Goal: Find specific fact: Find specific fact

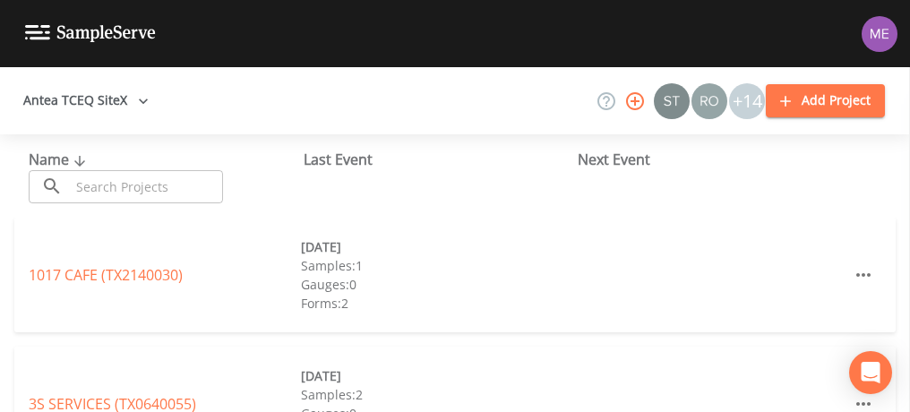
click at [122, 192] on input "text" at bounding box center [146, 186] width 153 height 33
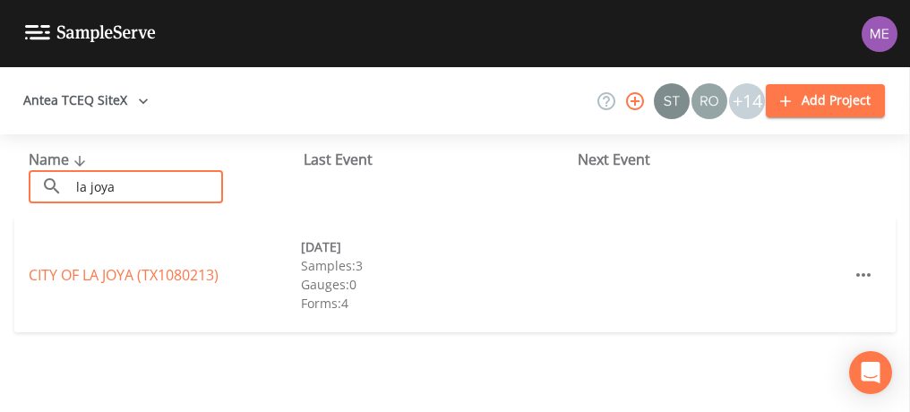
type input "la joya"
click at [98, 278] on link "CITY OF [GEOGRAPHIC_DATA] (TX1080213)" at bounding box center [124, 275] width 190 height 20
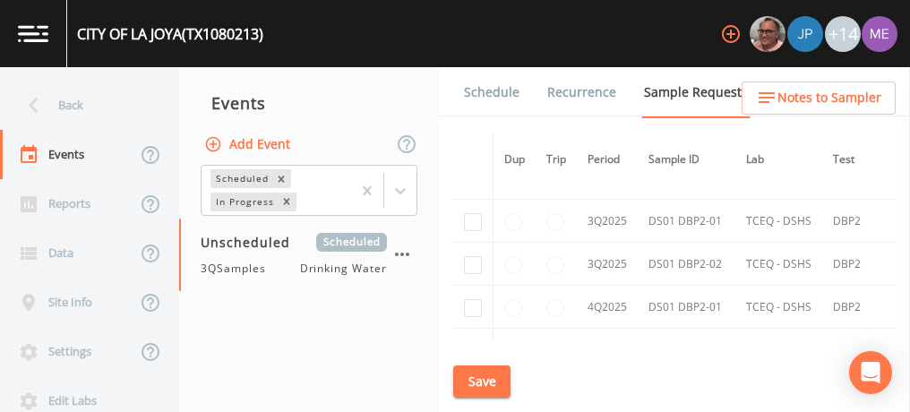
scroll to position [2748, 0]
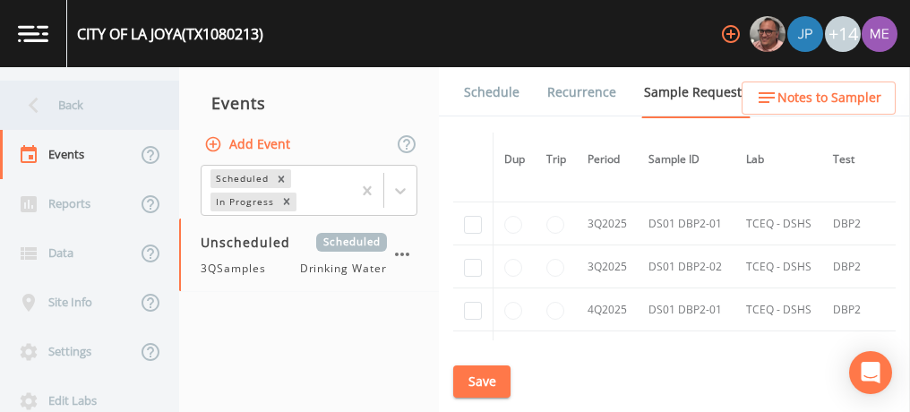
click at [77, 107] on div "Back" at bounding box center [80, 105] width 161 height 49
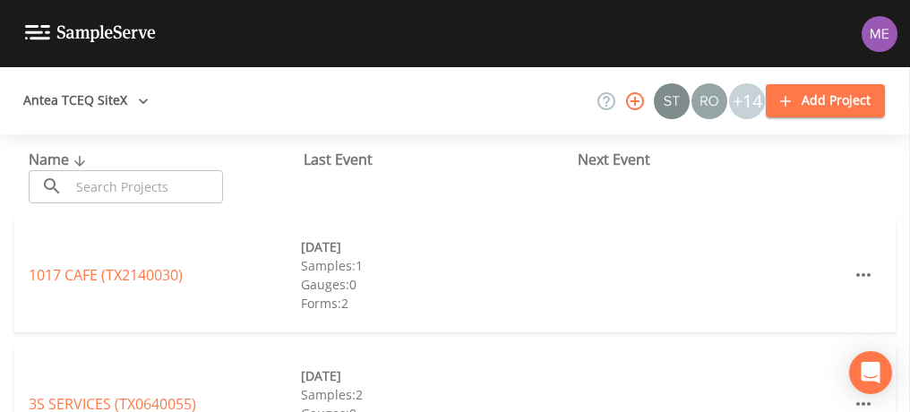
click at [124, 186] on input "text" at bounding box center [146, 186] width 153 height 33
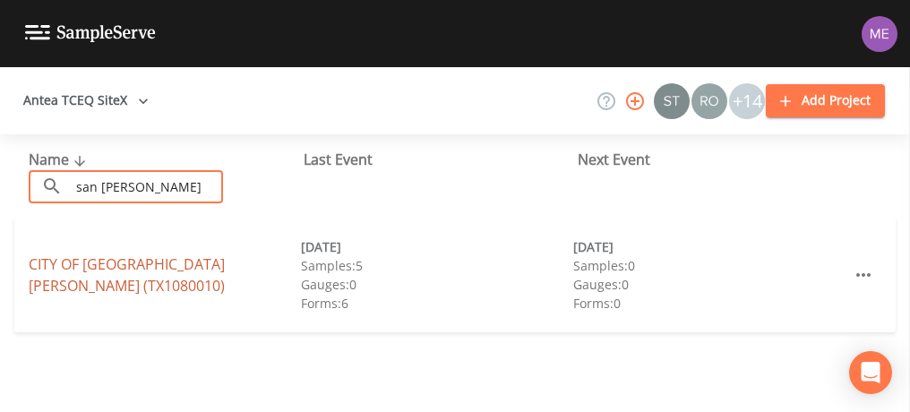
type input "san [PERSON_NAME]"
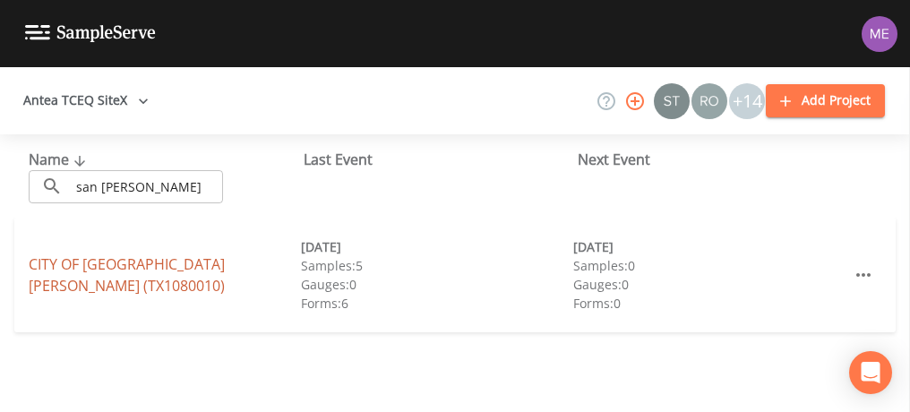
click at [125, 274] on link "CITY OF [GEOGRAPHIC_DATA][PERSON_NAME] (TX1080010)" at bounding box center [127, 274] width 196 height 41
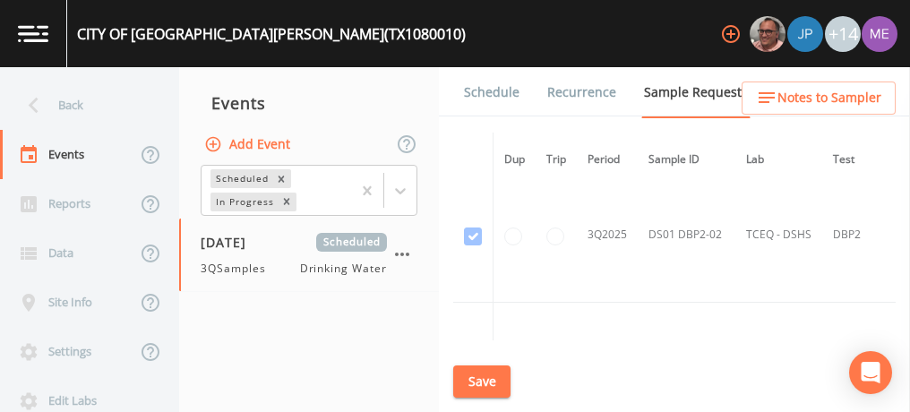
scroll to position [5987, 0]
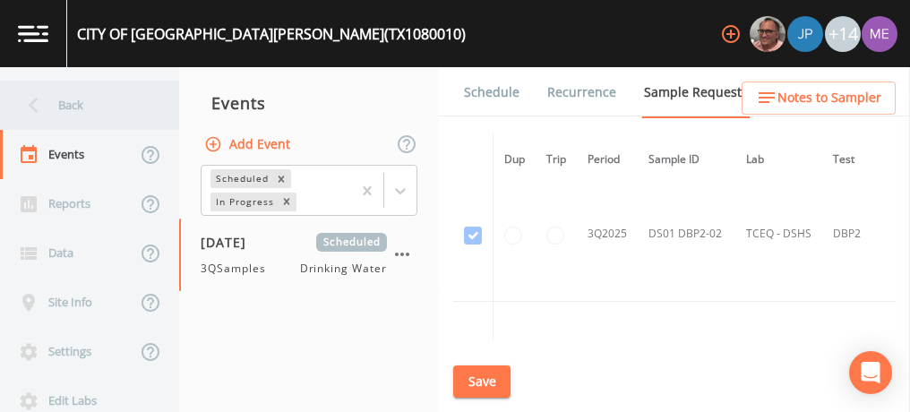
click at [80, 101] on div "Back" at bounding box center [80, 105] width 161 height 49
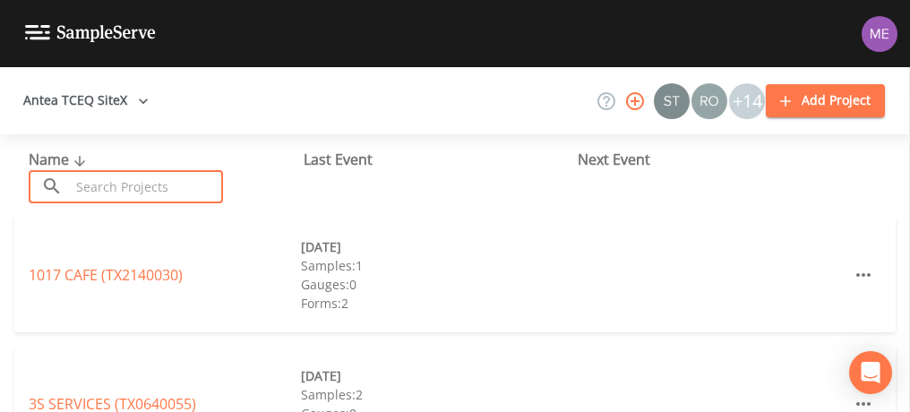
click at [116, 182] on input "text" at bounding box center [146, 186] width 153 height 33
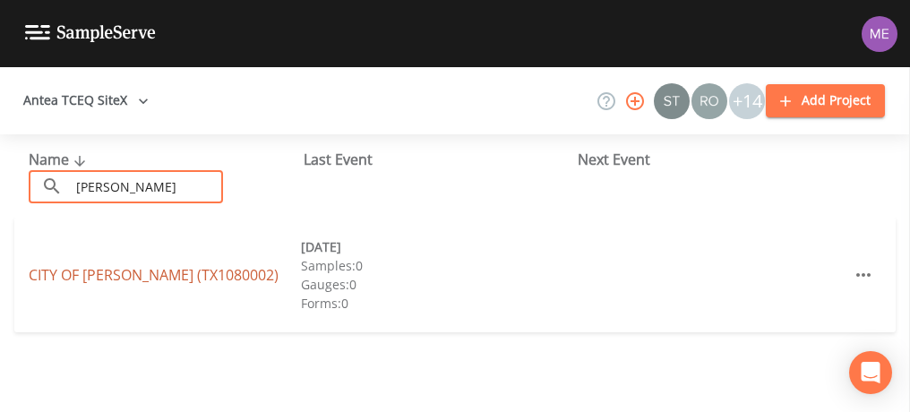
type input "[PERSON_NAME]"
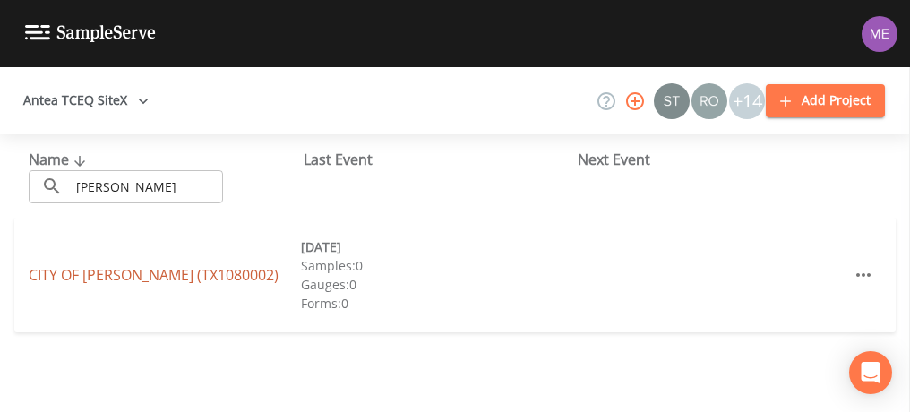
click at [119, 272] on link "CITY OF [PERSON_NAME] (TX1080002)" at bounding box center [154, 275] width 250 height 20
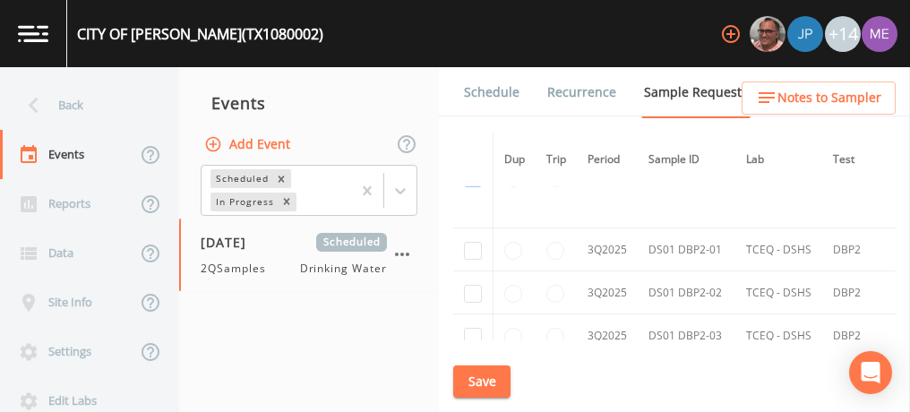
scroll to position [3961, 0]
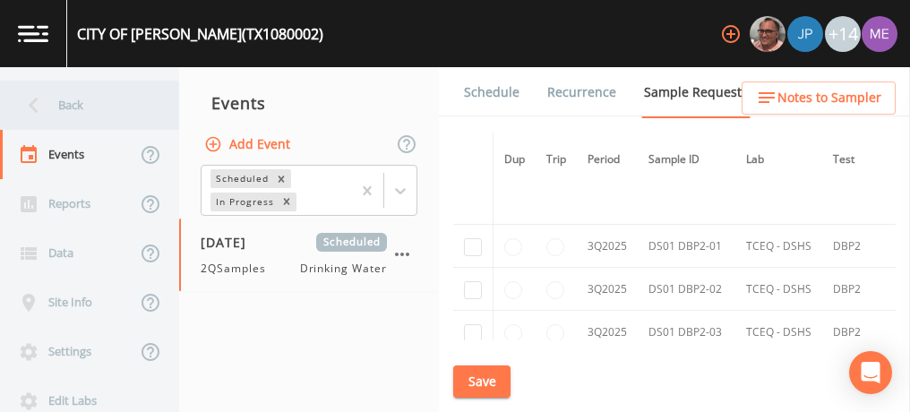
click at [84, 98] on div "Back" at bounding box center [80, 105] width 161 height 49
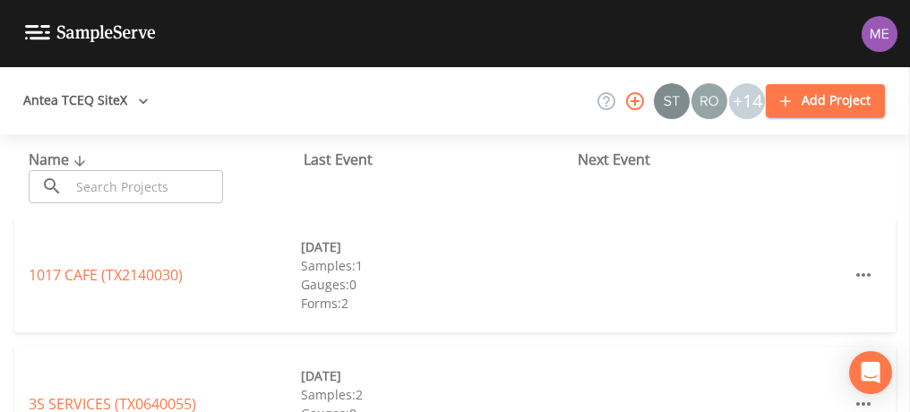
click at [127, 176] on input "text" at bounding box center [146, 186] width 153 height 33
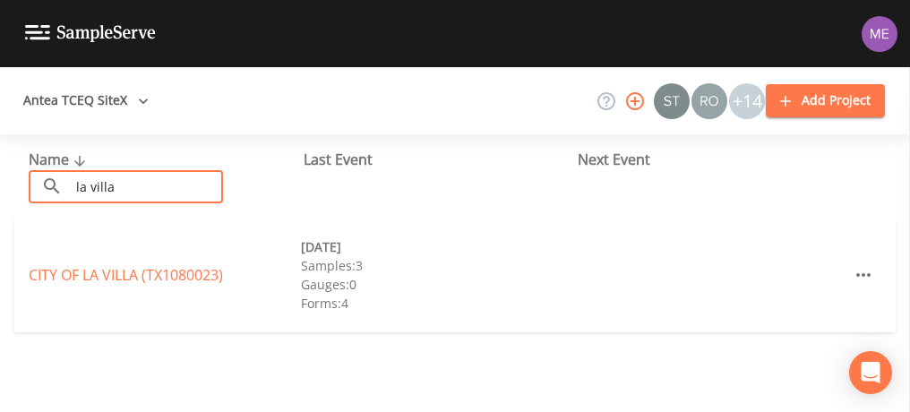
type input "la villa"
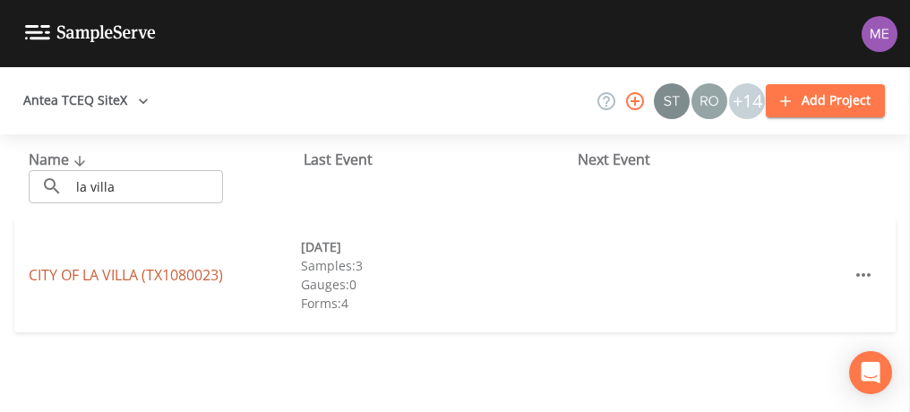
click at [59, 270] on link "[GEOGRAPHIC_DATA] (TX1080023)" at bounding box center [126, 275] width 194 height 20
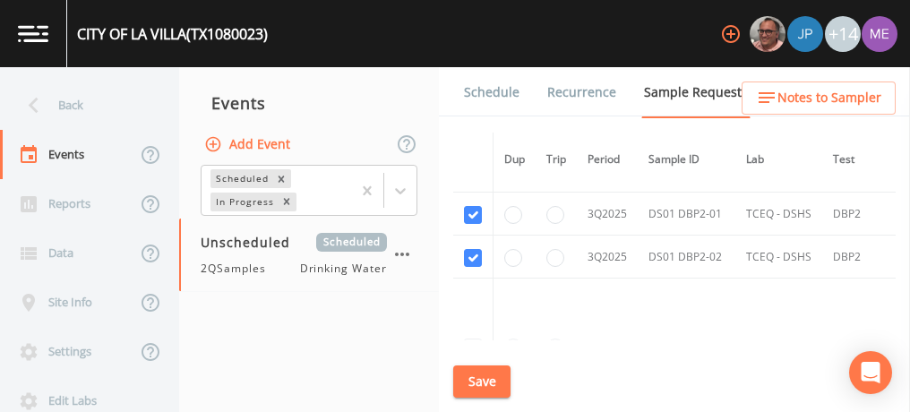
scroll to position [2430, 0]
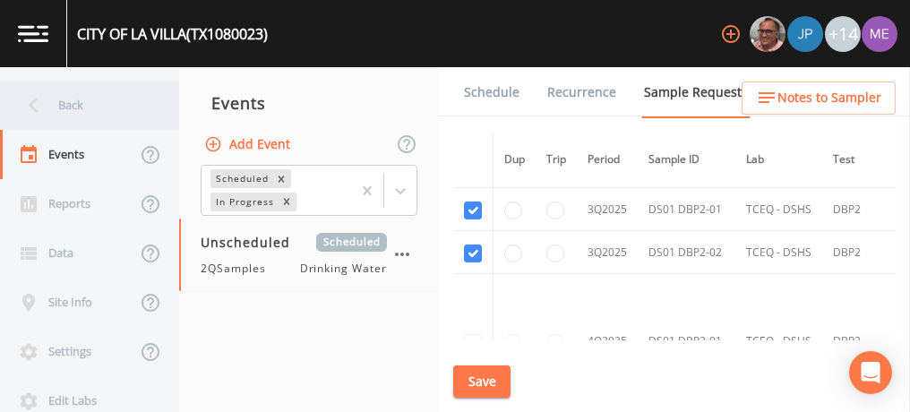
click at [90, 99] on div "Back" at bounding box center [80, 105] width 161 height 49
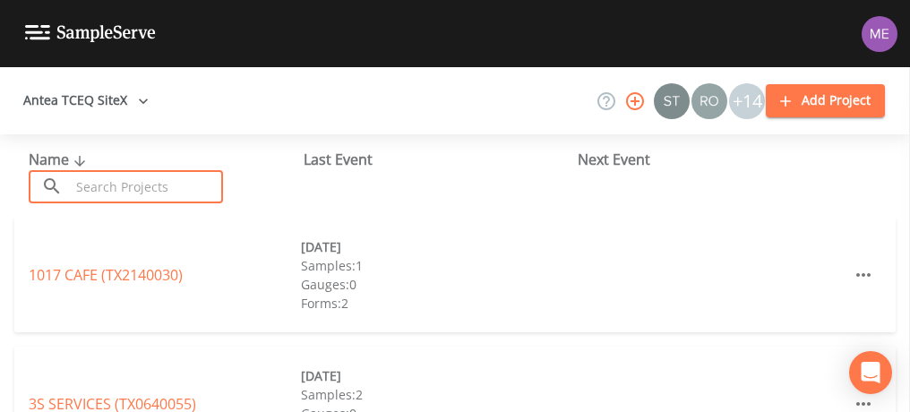
click at [133, 186] on input "text" at bounding box center [146, 186] width 153 height 33
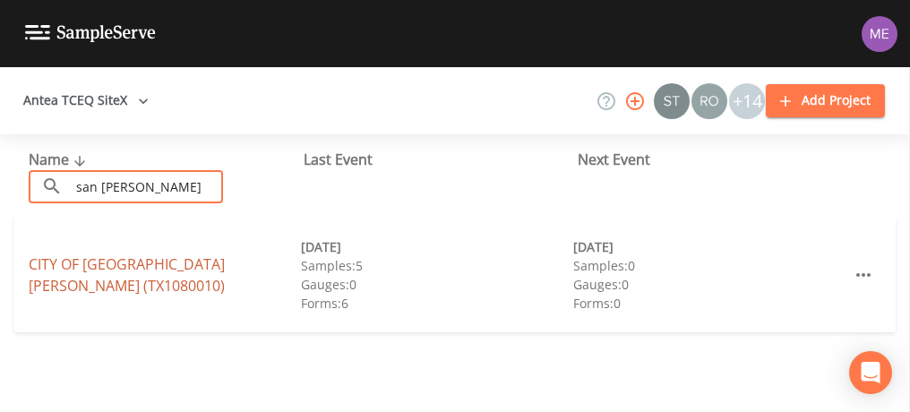
type input "san [PERSON_NAME]"
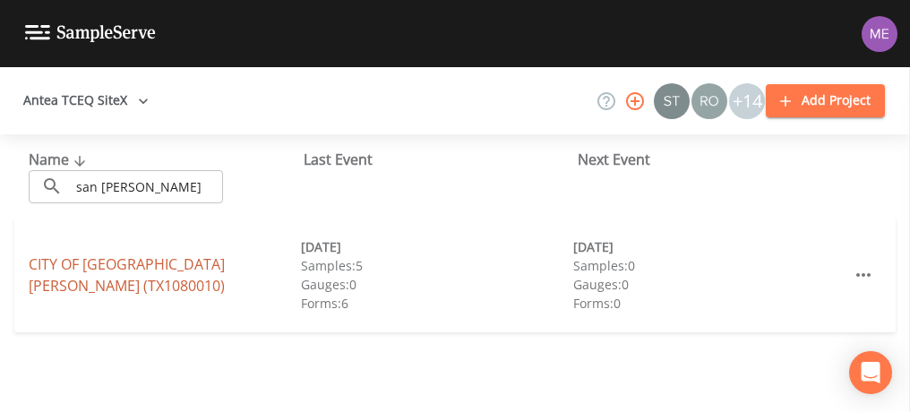
click at [134, 280] on link "CITY OF [GEOGRAPHIC_DATA][PERSON_NAME] (TX1080010)" at bounding box center [127, 274] width 196 height 41
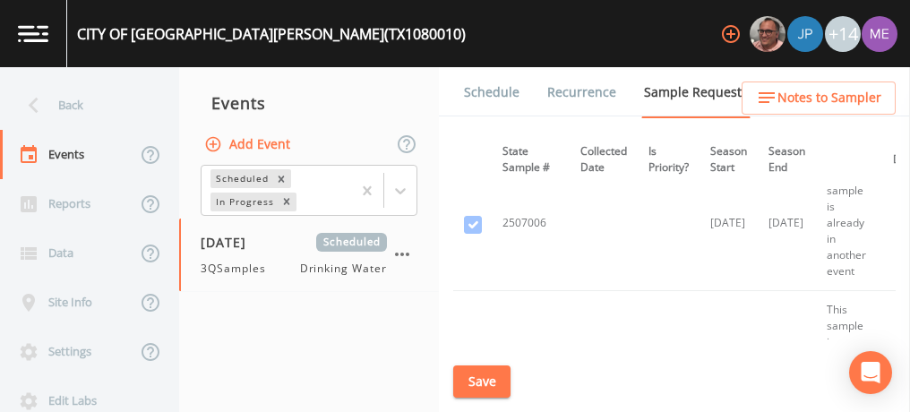
scroll to position [3326, 404]
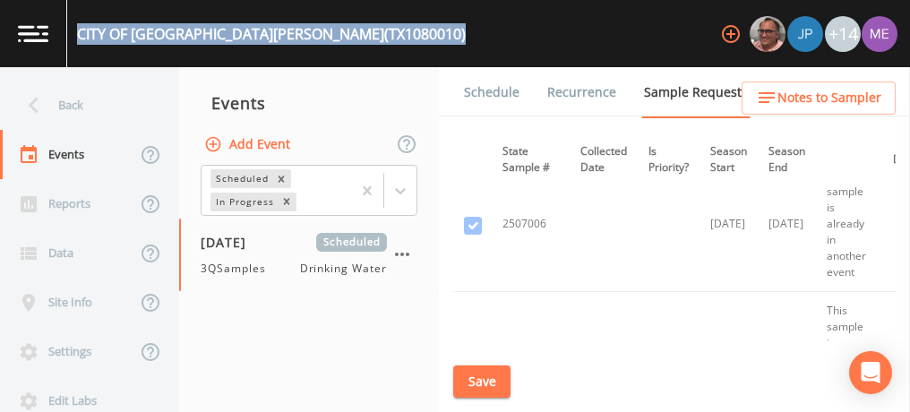
drag, startPoint x: 76, startPoint y: 30, endPoint x: 287, endPoint y: 41, distance: 211.6
click at [287, 41] on div "CITY OF [GEOGRAPHIC_DATA][PERSON_NAME] (TX1080010) +14" at bounding box center [455, 33] width 910 height 67
copy div "CITY OF [GEOGRAPHIC_DATA][PERSON_NAME] (TX1080010)"
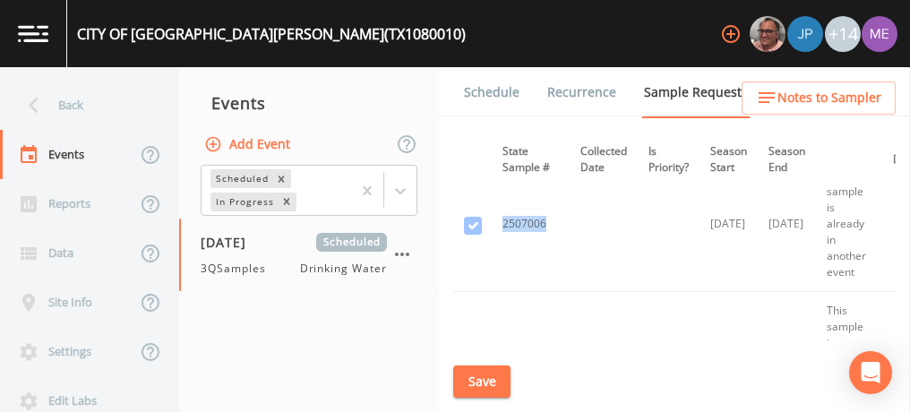
drag, startPoint x: 500, startPoint y: 209, endPoint x: 539, endPoint y: 208, distance: 39.4
click at [539, 208] on td "2507006" at bounding box center [531, 224] width 78 height 135
copy td "2507006"
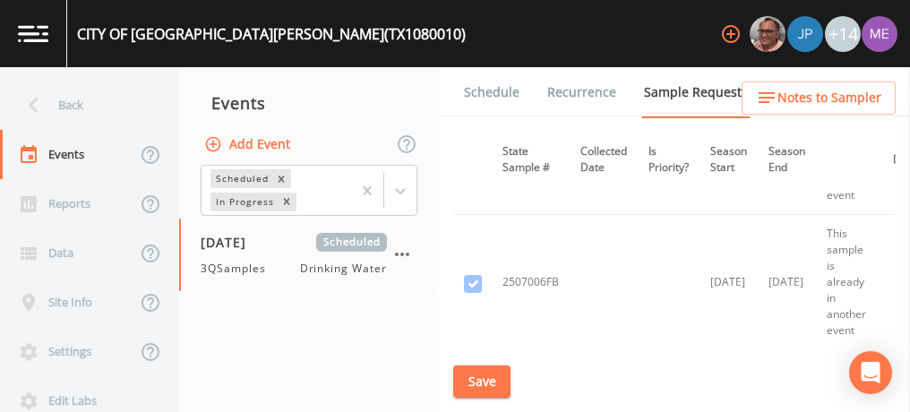
scroll to position [3422, 404]
